Goal: Task Accomplishment & Management: Use online tool/utility

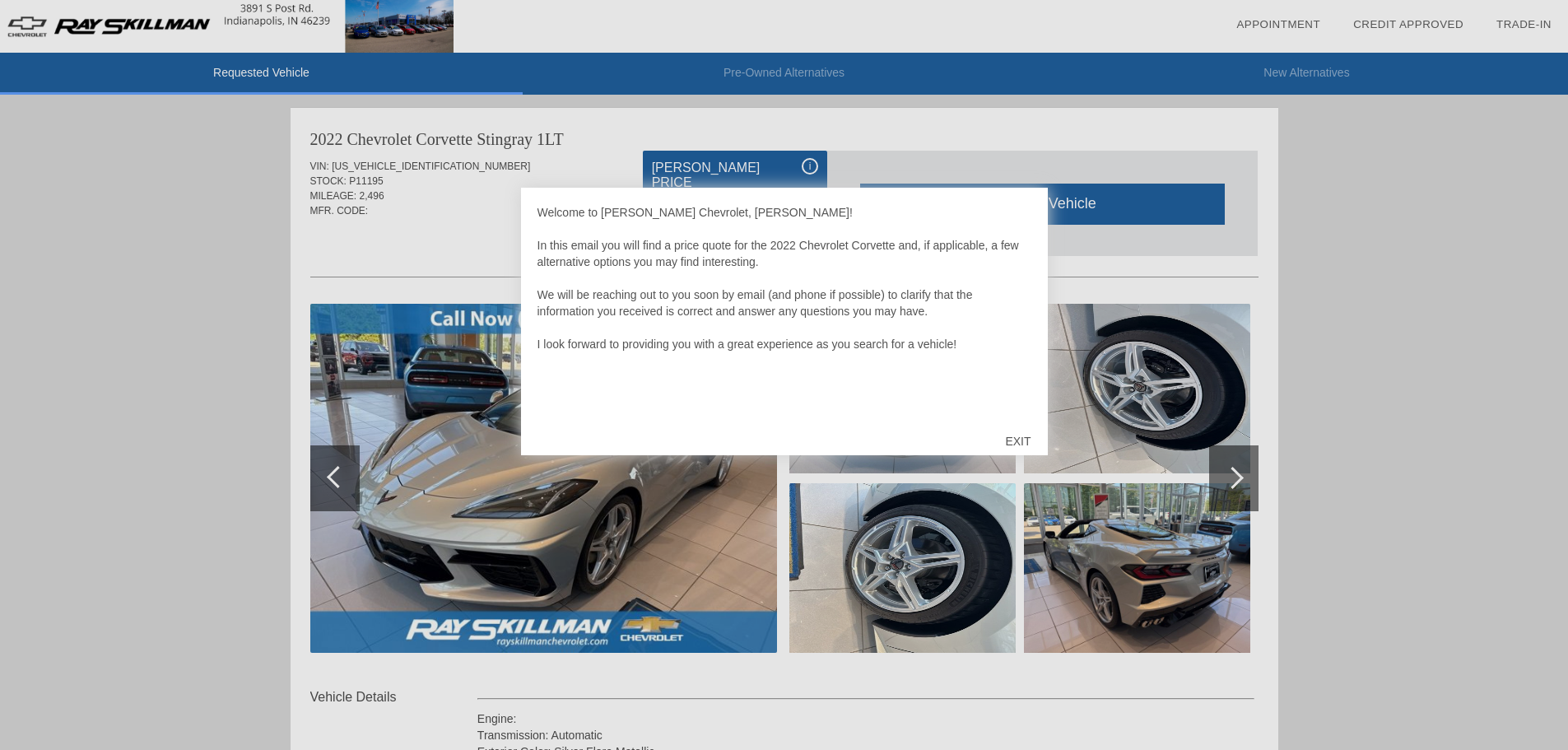
click at [1016, 437] on div "EXIT" at bounding box center [1017, 442] width 59 height 50
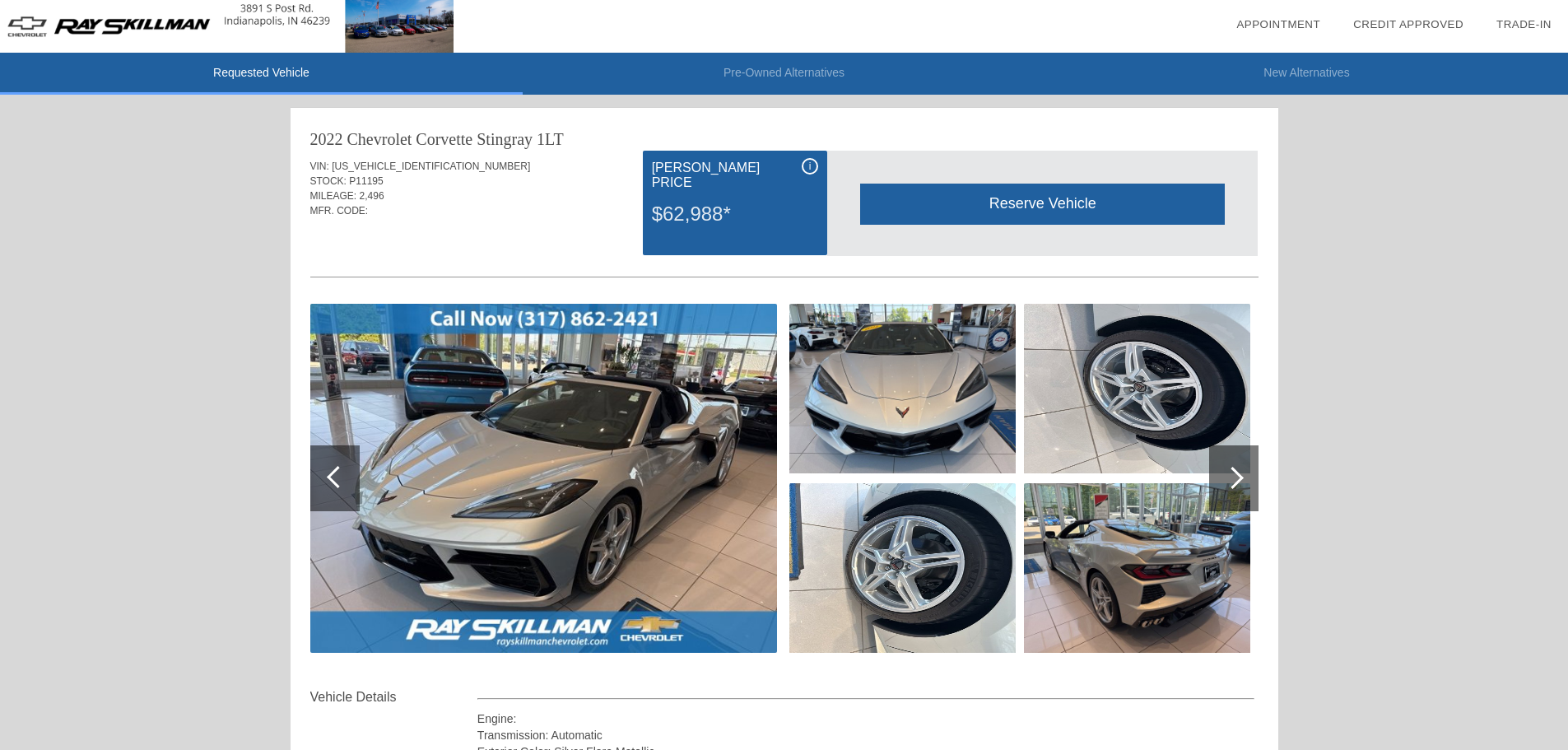
click at [1242, 482] on div at bounding box center [1234, 478] width 50 height 66
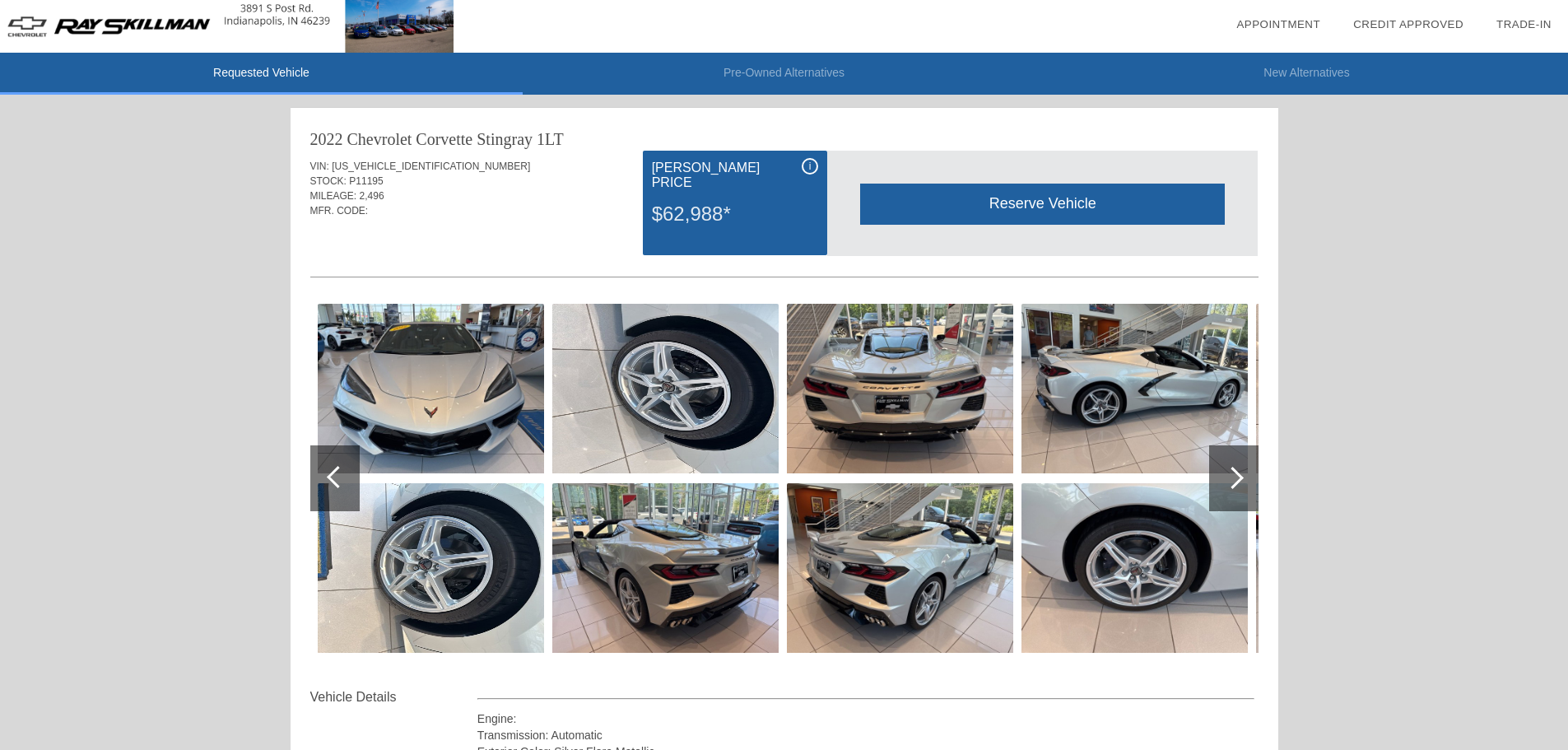
click at [1241, 480] on div at bounding box center [1232, 477] width 22 height 22
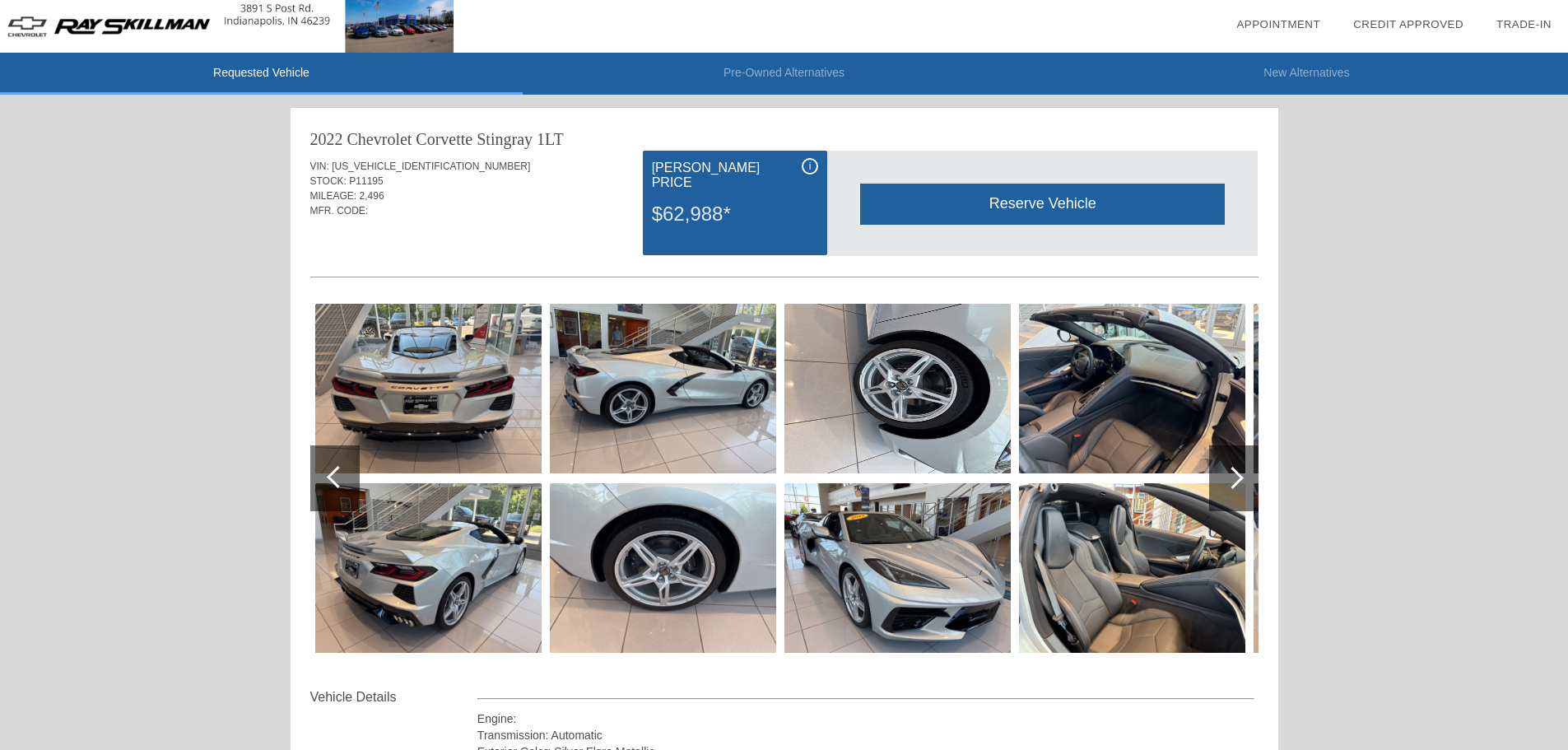
click at [1241, 480] on div at bounding box center [1232, 477] width 22 height 22
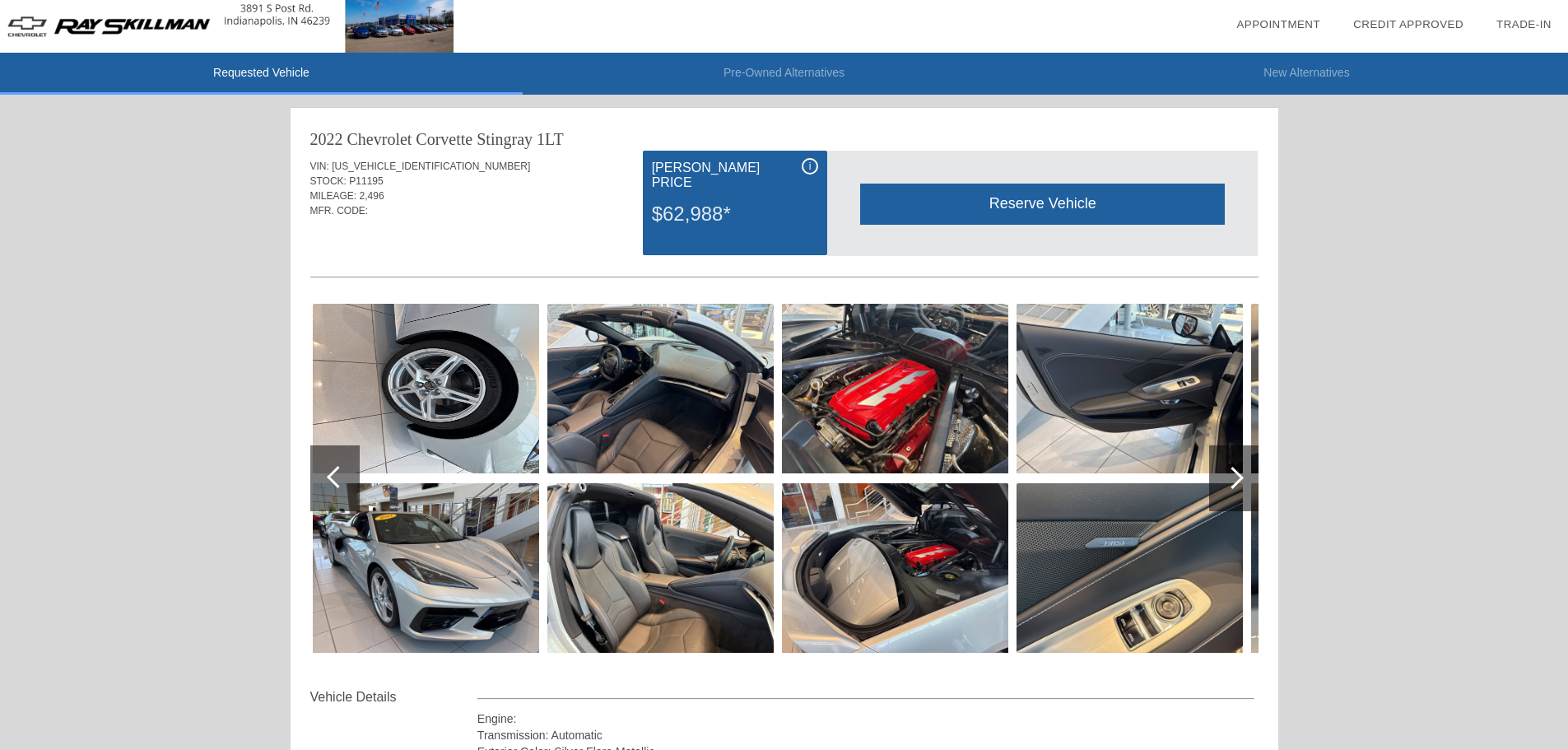
click at [1241, 480] on div at bounding box center [1232, 477] width 22 height 22
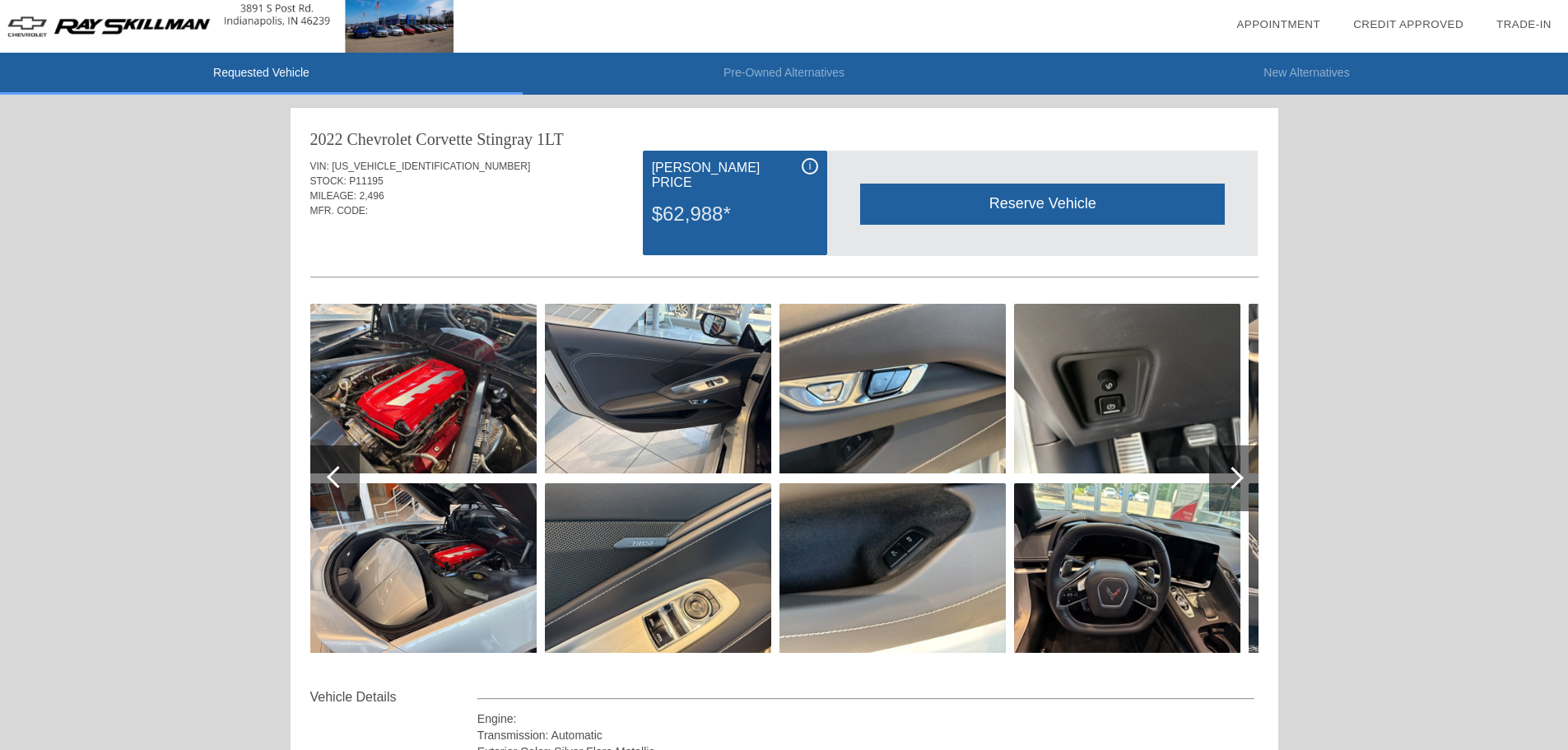
click at [1241, 480] on div at bounding box center [1232, 477] width 22 height 22
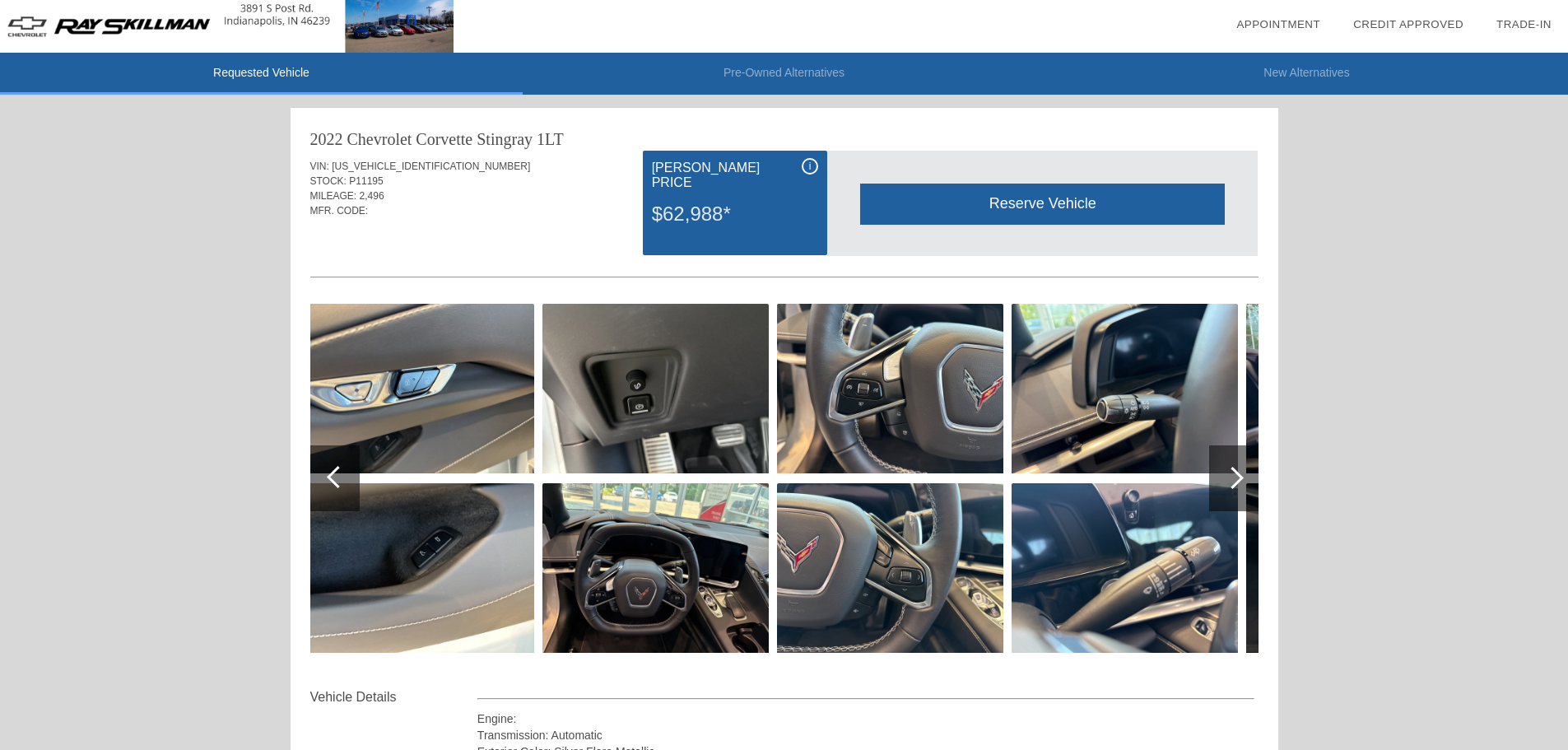
click at [1241, 480] on div at bounding box center [1232, 477] width 22 height 22
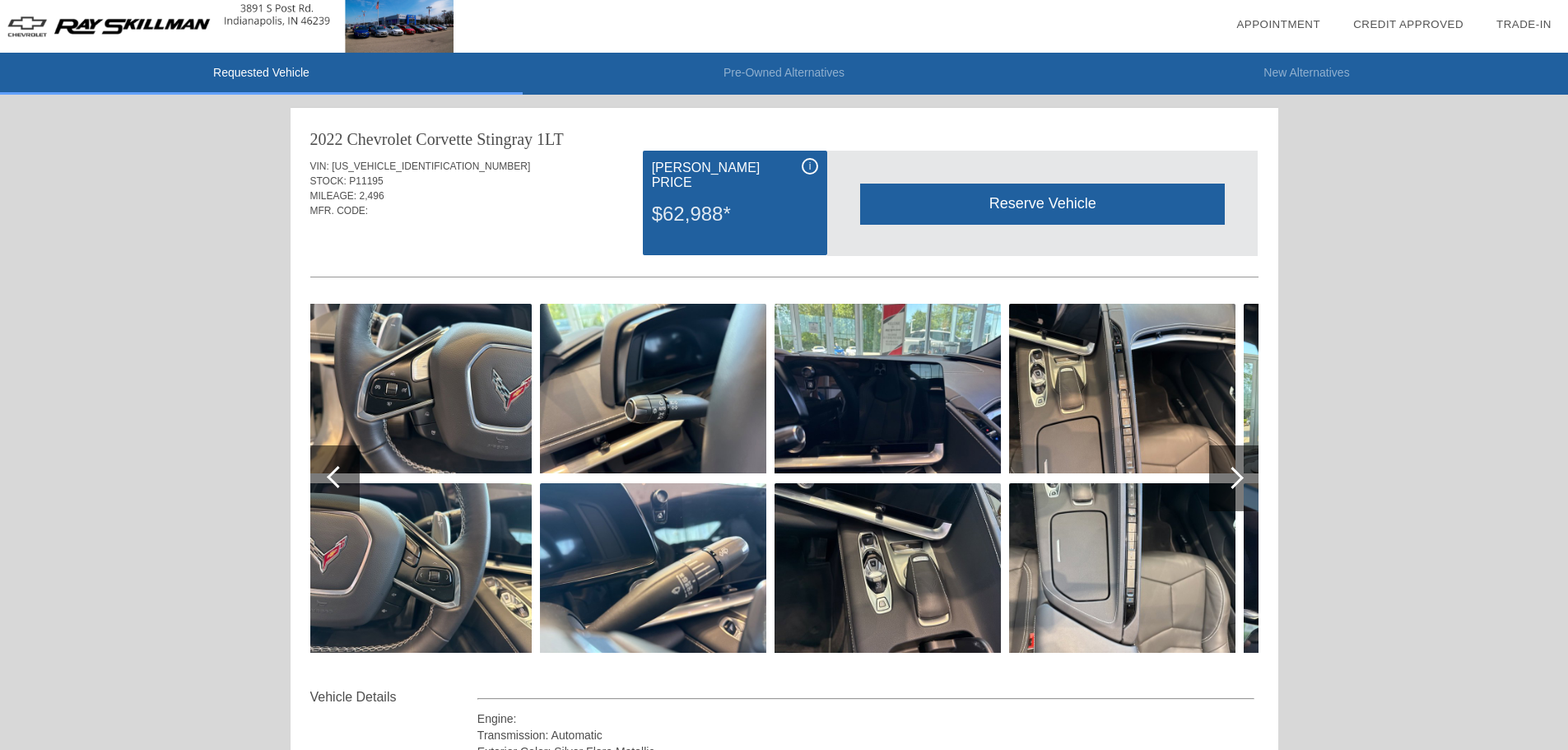
click at [1241, 480] on div at bounding box center [1232, 477] width 22 height 22
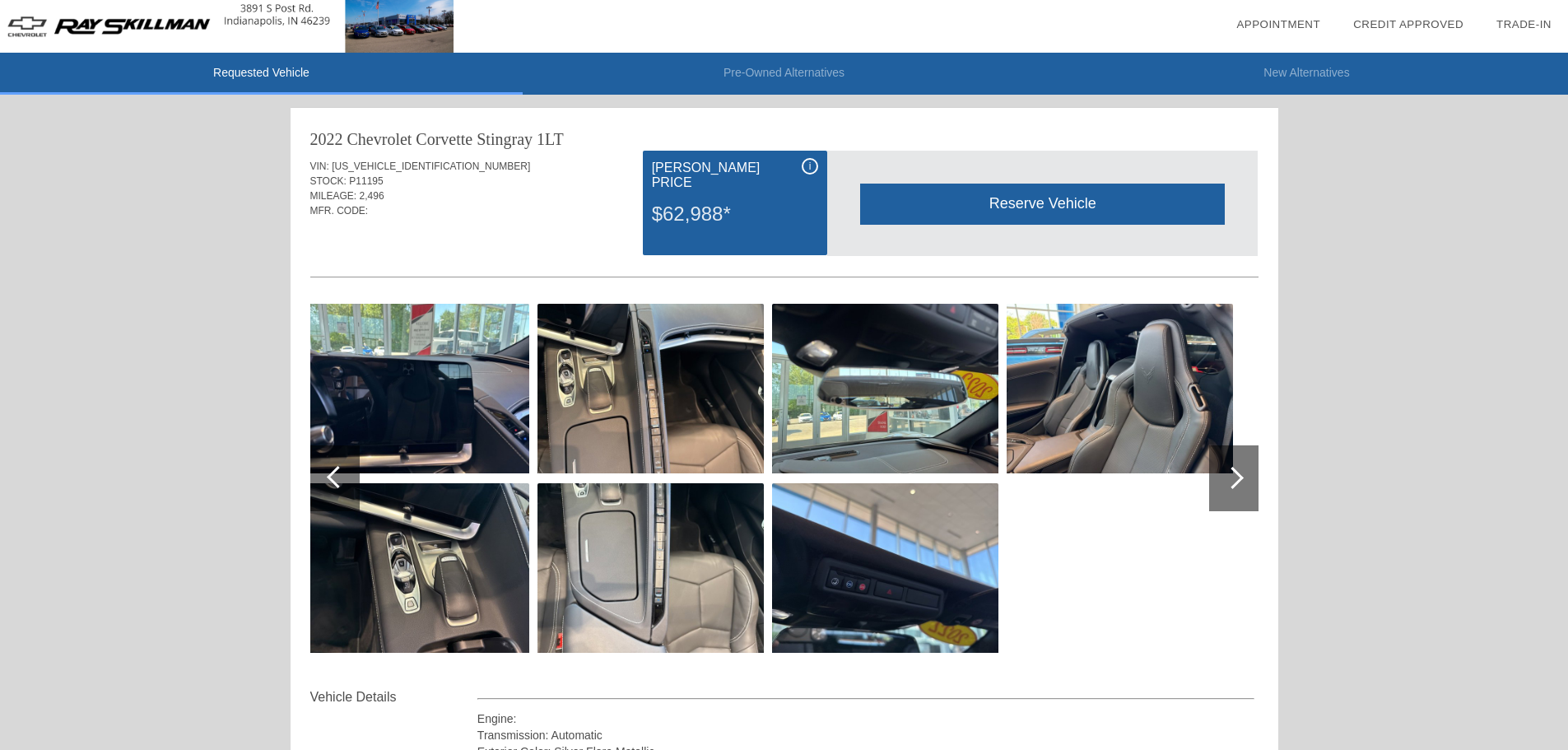
click at [1241, 480] on div at bounding box center [1232, 477] width 22 height 22
